Goal: Learn about a topic

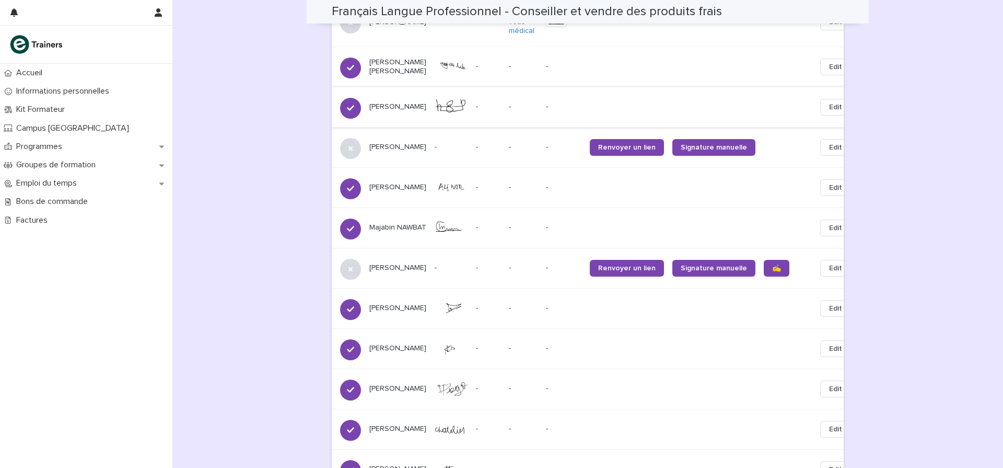
scroll to position [757, 0]
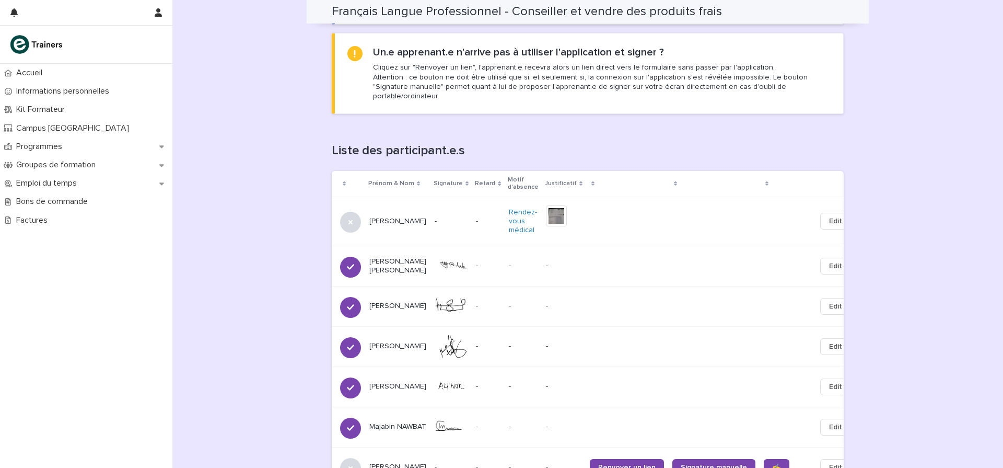
scroll to position [546, 0]
